Goal: Find specific page/section: Find specific page/section

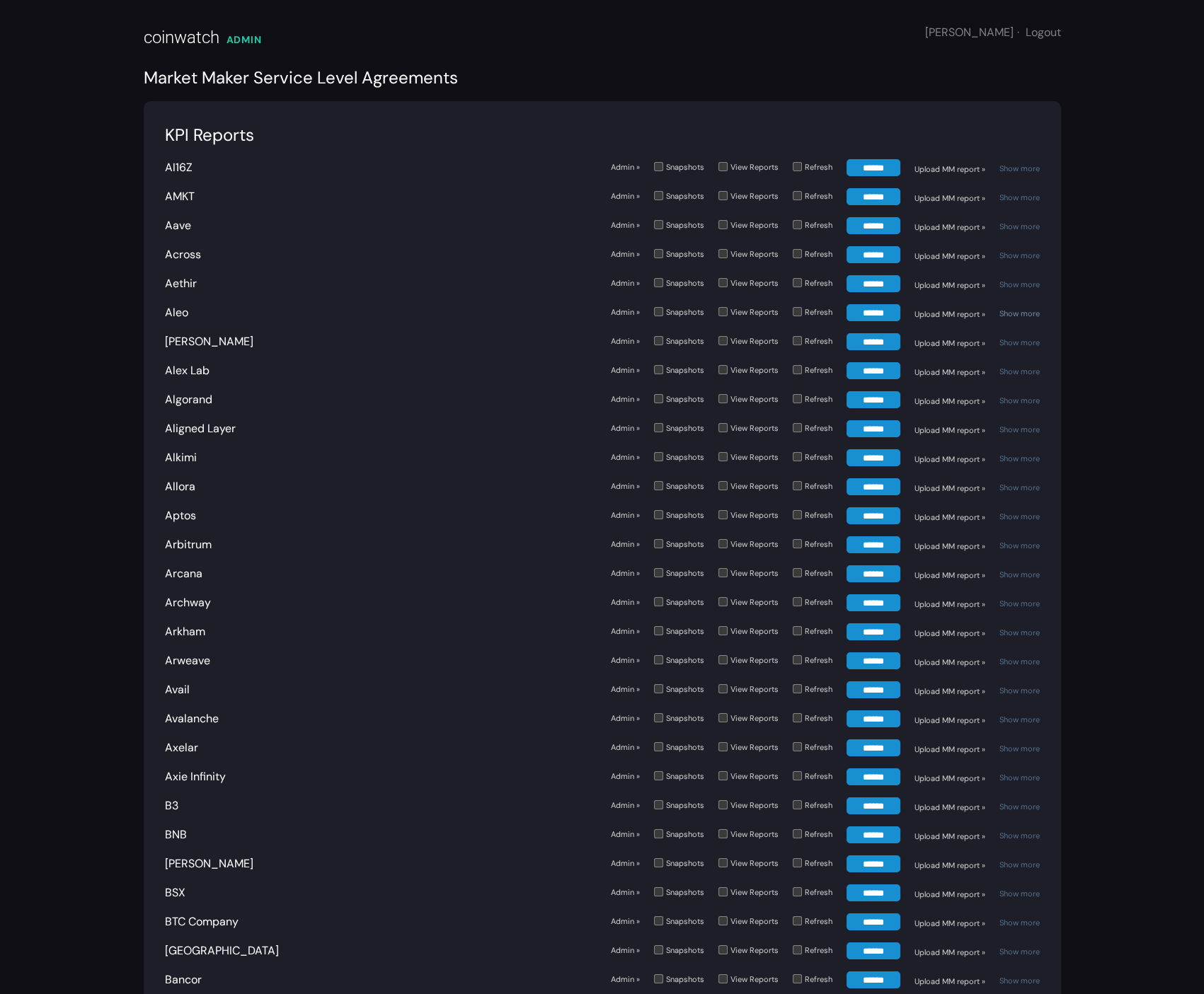
click at [1023, 313] on link "Show more" at bounding box center [1019, 313] width 40 height 10
